Goal: Find specific page/section: Find specific page/section

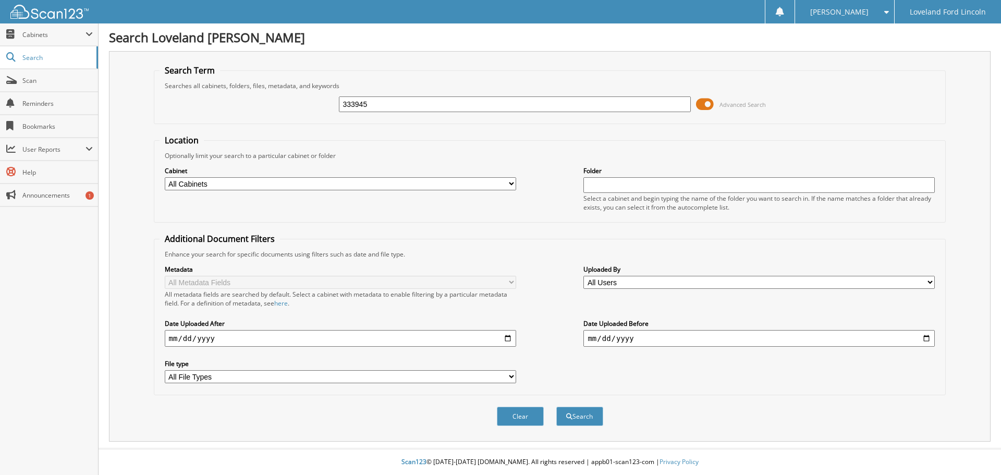
type input "333945"
click at [556, 407] on button "Search" at bounding box center [579, 416] width 47 height 19
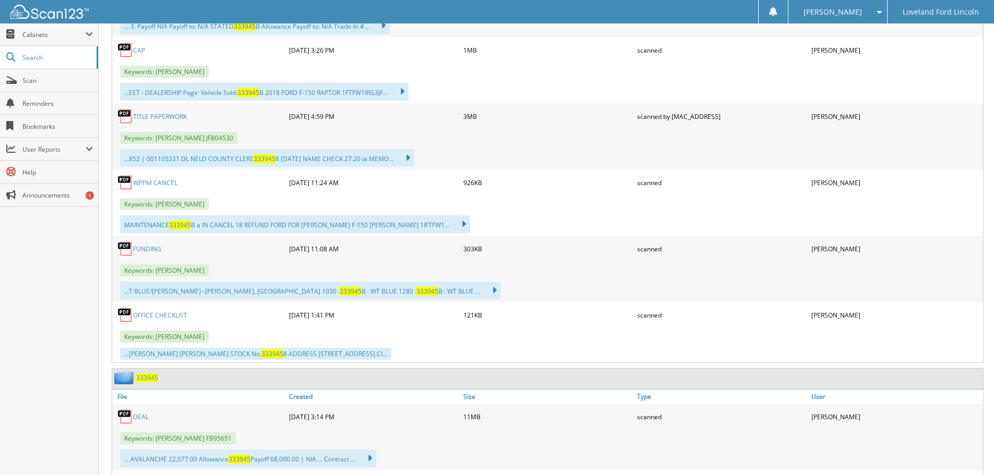
scroll to position [887, 0]
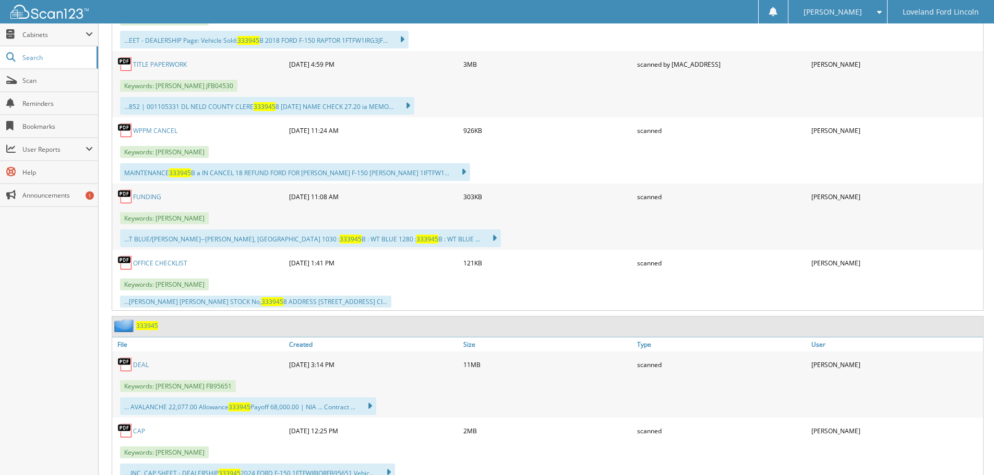
click at [143, 364] on link "DEAL" at bounding box center [141, 364] width 16 height 9
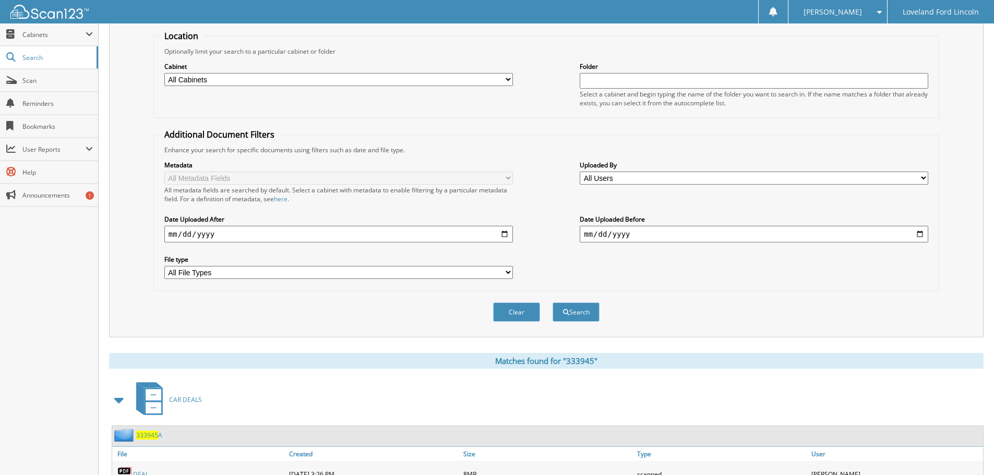
scroll to position [0, 0]
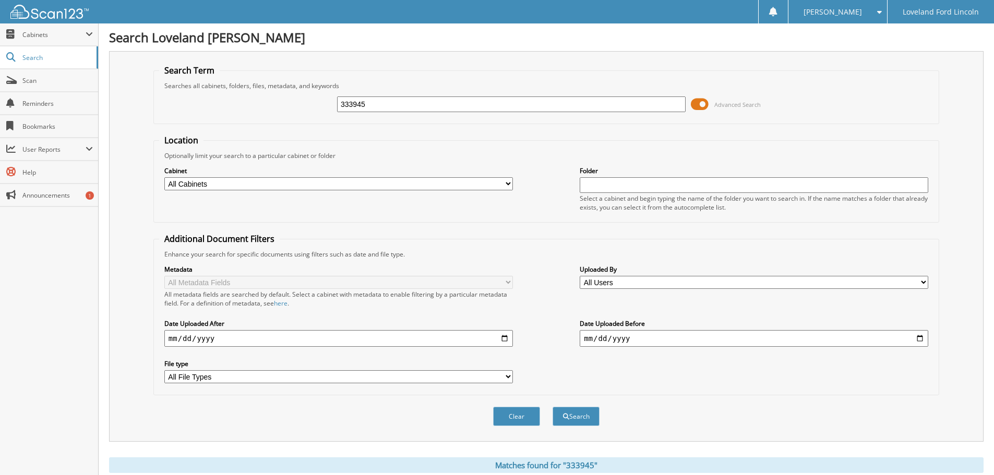
drag, startPoint x: 381, startPoint y: 103, endPoint x: 293, endPoint y: 104, distance: 88.7
click at [293, 104] on div "333945 Advanced Search" at bounding box center [546, 104] width 774 height 28
type input "334643"
click at [552, 407] on button "Search" at bounding box center [575, 416] width 47 height 19
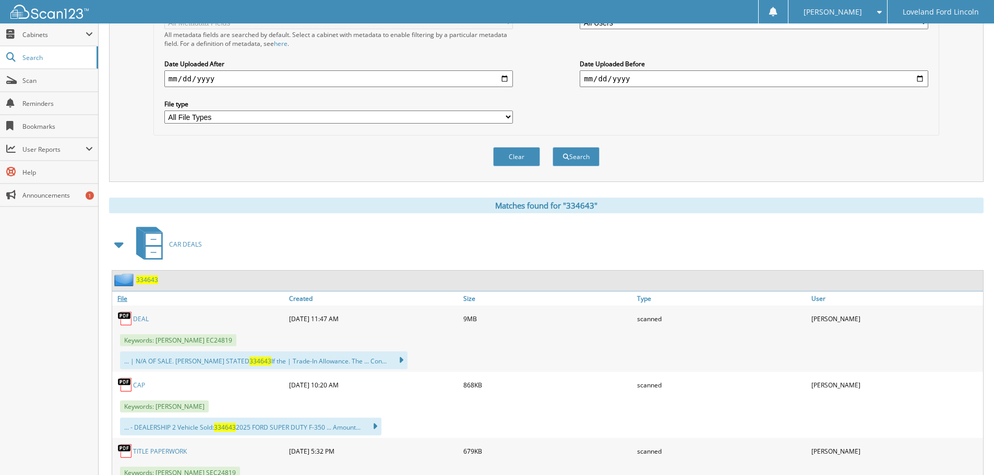
scroll to position [261, 0]
click at [137, 317] on link "DEAL" at bounding box center [141, 317] width 16 height 9
